Goal: Entertainment & Leisure: Consume media (video, audio)

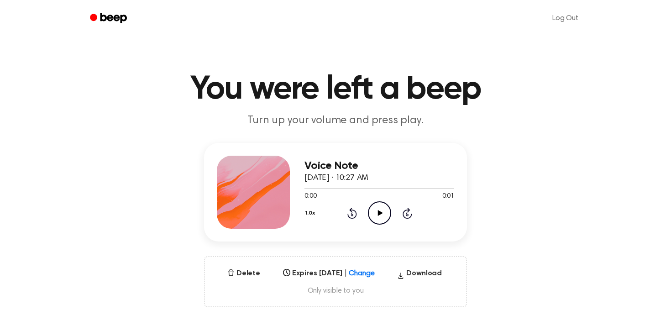
click at [386, 213] on icon "Play Audio" at bounding box center [379, 212] width 23 height 23
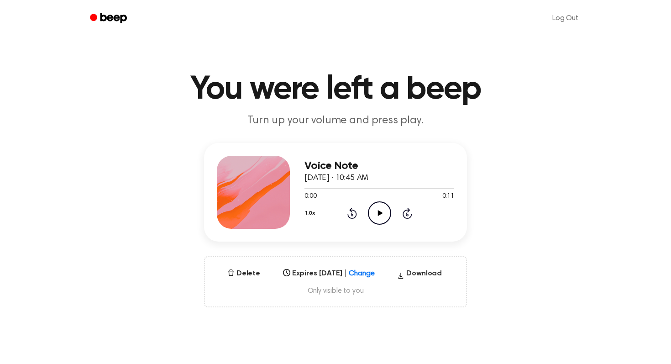
click at [385, 212] on icon "Play Audio" at bounding box center [379, 212] width 23 height 23
click at [379, 212] on icon "Pause Audio" at bounding box center [379, 212] width 23 height 23
click at [378, 214] on icon at bounding box center [379, 213] width 5 height 6
